Goal: Feedback & Contribution: Contribute content

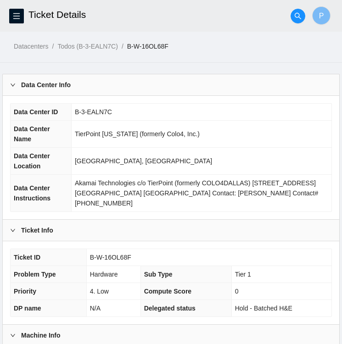
scroll to position [410, 0]
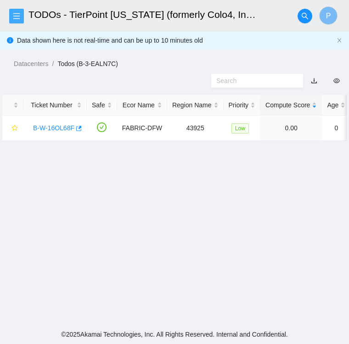
click at [17, 11] on button "button" at bounding box center [16, 16] width 15 height 15
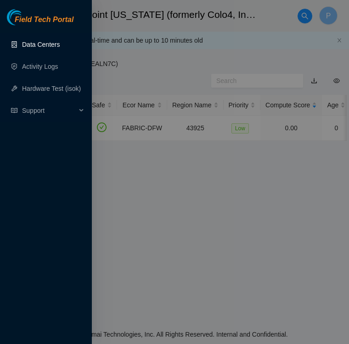
click at [34, 42] on link "Data Centers" at bounding box center [41, 44] width 38 height 7
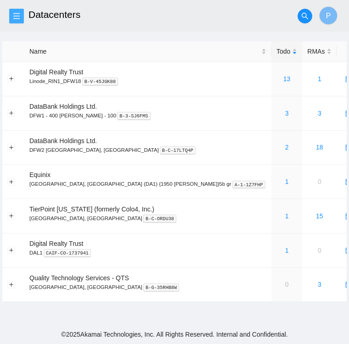
click at [17, 12] on icon "menu" at bounding box center [16, 15] width 7 height 7
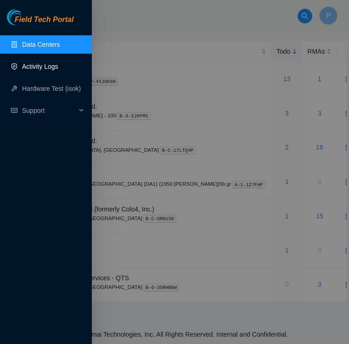
click at [44, 64] on link "Activity Logs" at bounding box center [40, 66] width 36 height 7
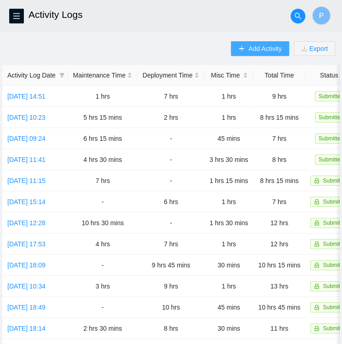
click at [271, 52] on span "Add Activity" at bounding box center [264, 49] width 33 height 10
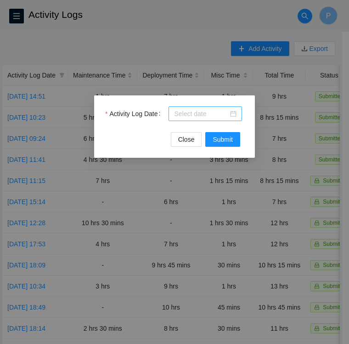
click at [235, 114] on div at bounding box center [205, 114] width 62 height 10
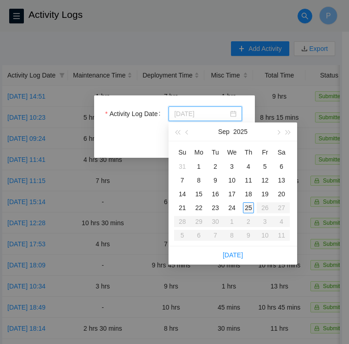
type input "2025-09-25"
click at [249, 208] on div "25" at bounding box center [248, 207] width 11 height 11
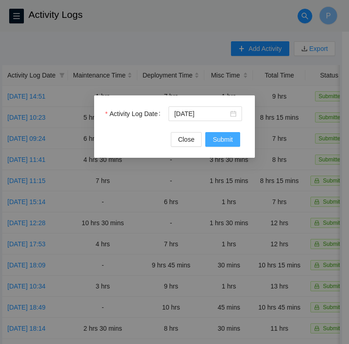
click at [222, 143] on span "Submit" at bounding box center [223, 140] width 20 height 10
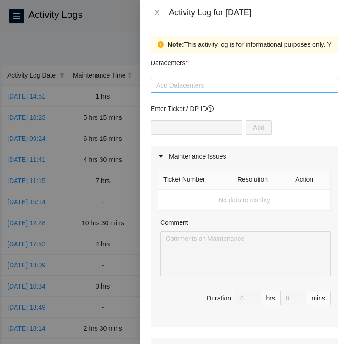
click at [219, 87] on div at bounding box center [244, 85] width 183 height 11
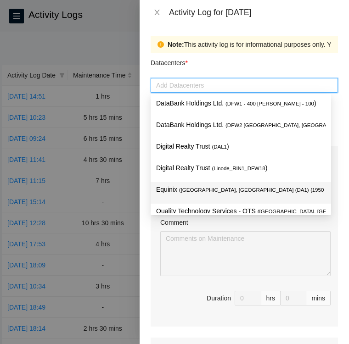
click at [189, 191] on span "( Dallas, TX (DA1) {1950 N. Stemmons}5b gr" at bounding box center [280, 190] width 203 height 6
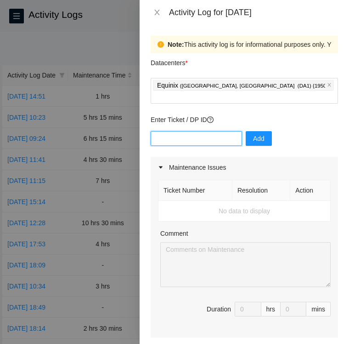
click at [208, 133] on input "text" at bounding box center [196, 138] width 91 height 15
paste input "DP84331"
type input "DP84331"
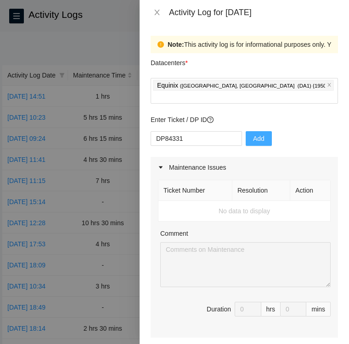
click at [253, 134] on span "Add" at bounding box center [258, 139] width 11 height 10
click at [196, 131] on input "text" at bounding box center [196, 138] width 91 height 15
paste input "DP84333"
type input "DP84333"
click at [253, 134] on span "Add" at bounding box center [258, 139] width 11 height 10
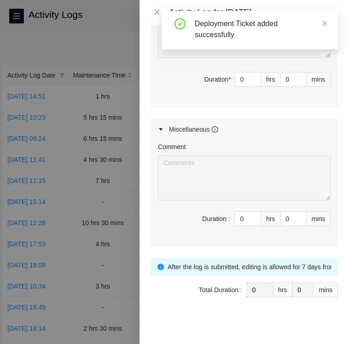
scroll to position [482, 0]
